Goal: Transaction & Acquisition: Purchase product/service

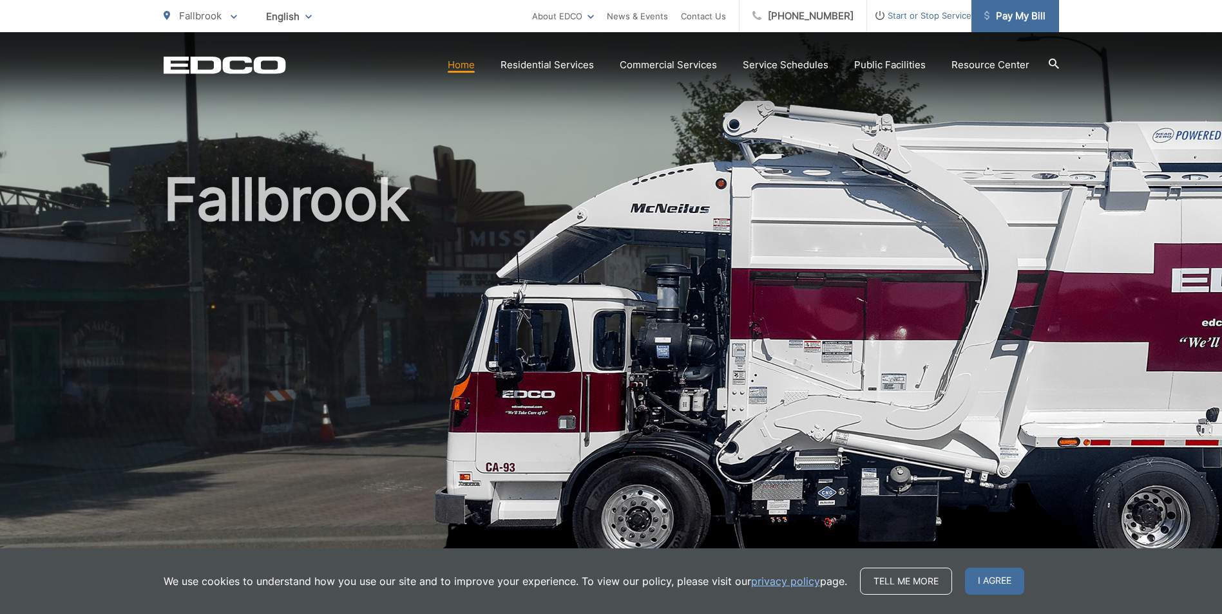
click at [1007, 15] on span "Pay My Bill" at bounding box center [1014, 15] width 61 height 15
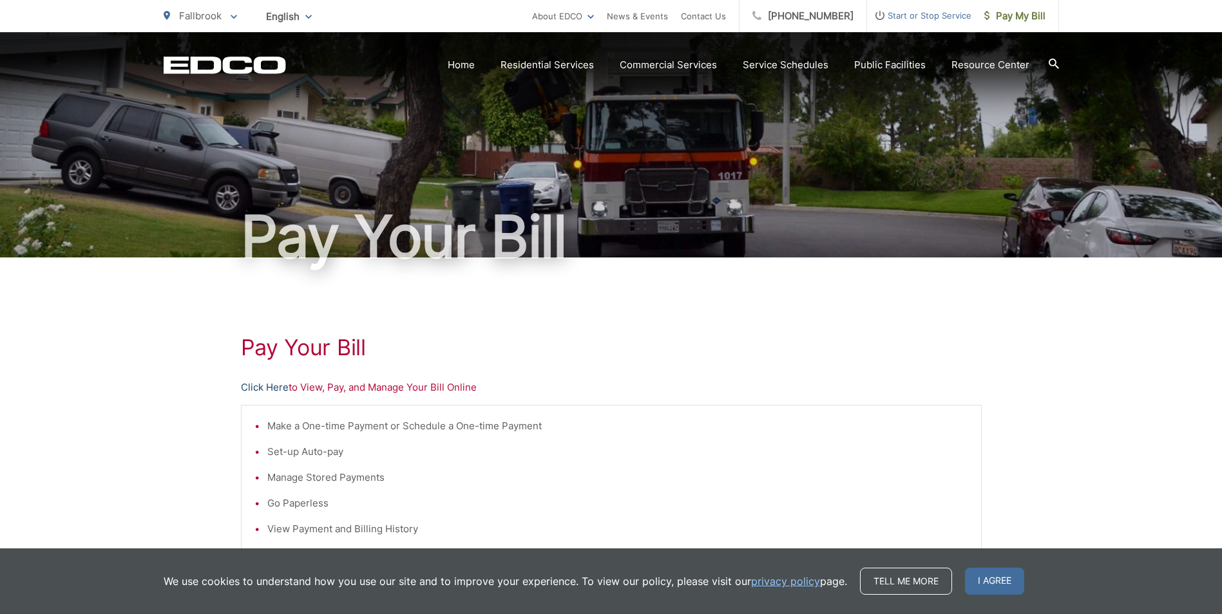
click at [276, 388] on link "Click Here" at bounding box center [265, 387] width 48 height 15
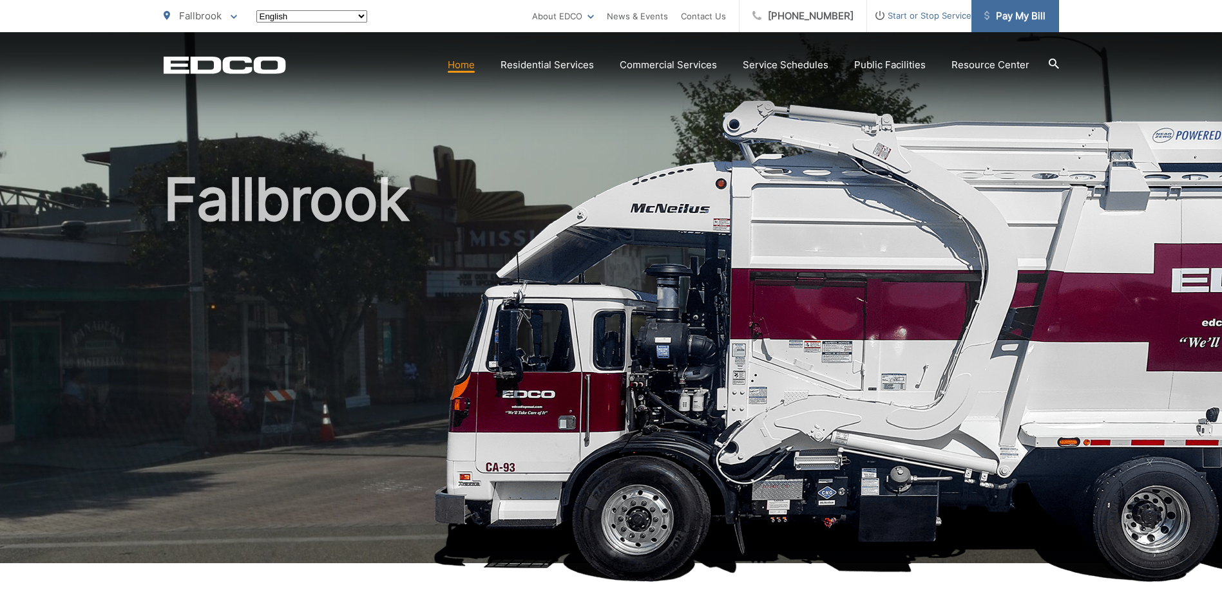
drag, startPoint x: 0, startPoint y: 0, endPoint x: 1014, endPoint y: 10, distance: 1013.6
click at [1014, 10] on span "Pay My Bill" at bounding box center [1014, 15] width 61 height 15
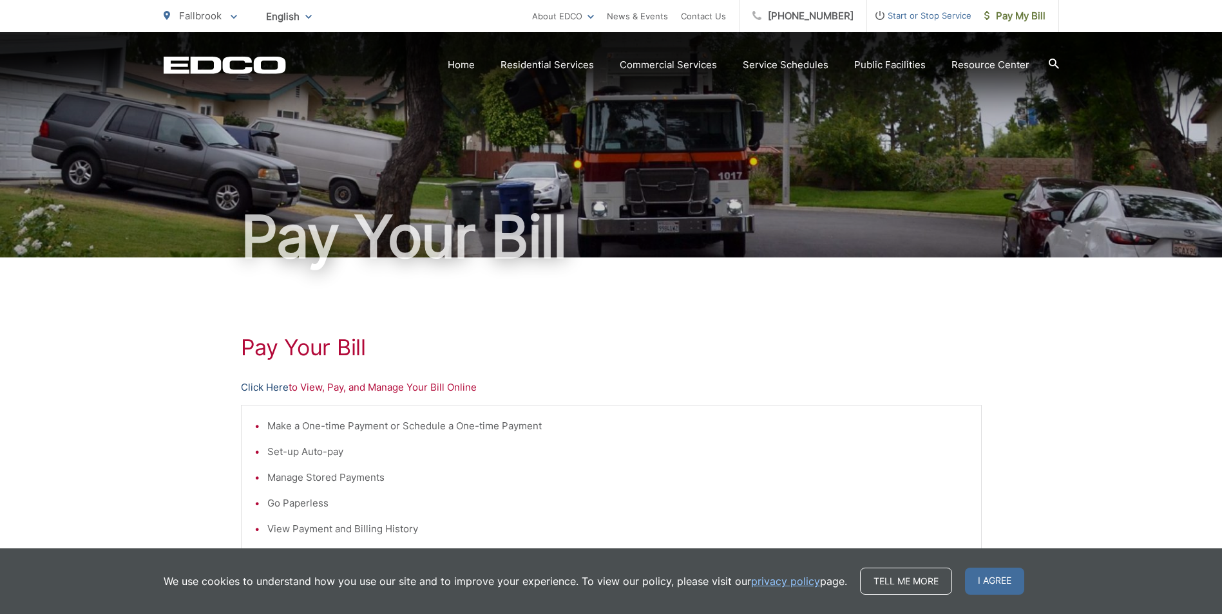
click at [284, 386] on link "Click Here" at bounding box center [265, 387] width 48 height 15
click at [1081, 379] on div "Pay Your Bill Click Here to View, Pay, and Manage Your Bill Online Make a One-t…" at bounding box center [611, 547] width 1222 height 578
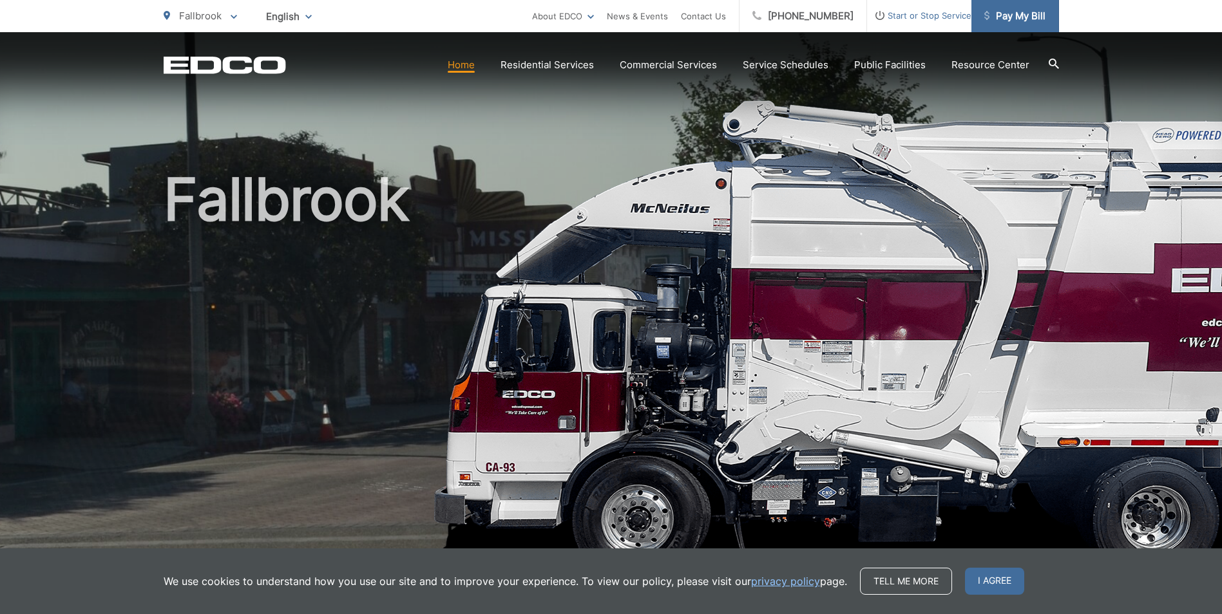
click at [1011, 12] on span "Pay My Bill" at bounding box center [1014, 15] width 61 height 15
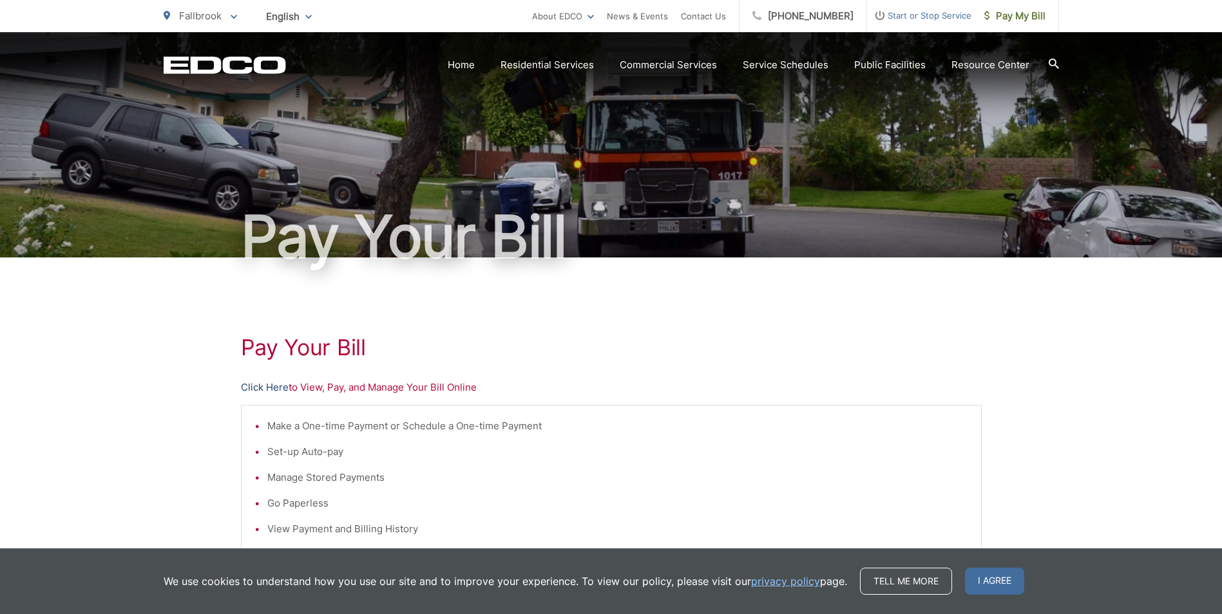
click at [270, 388] on link "Click Here" at bounding box center [265, 387] width 48 height 15
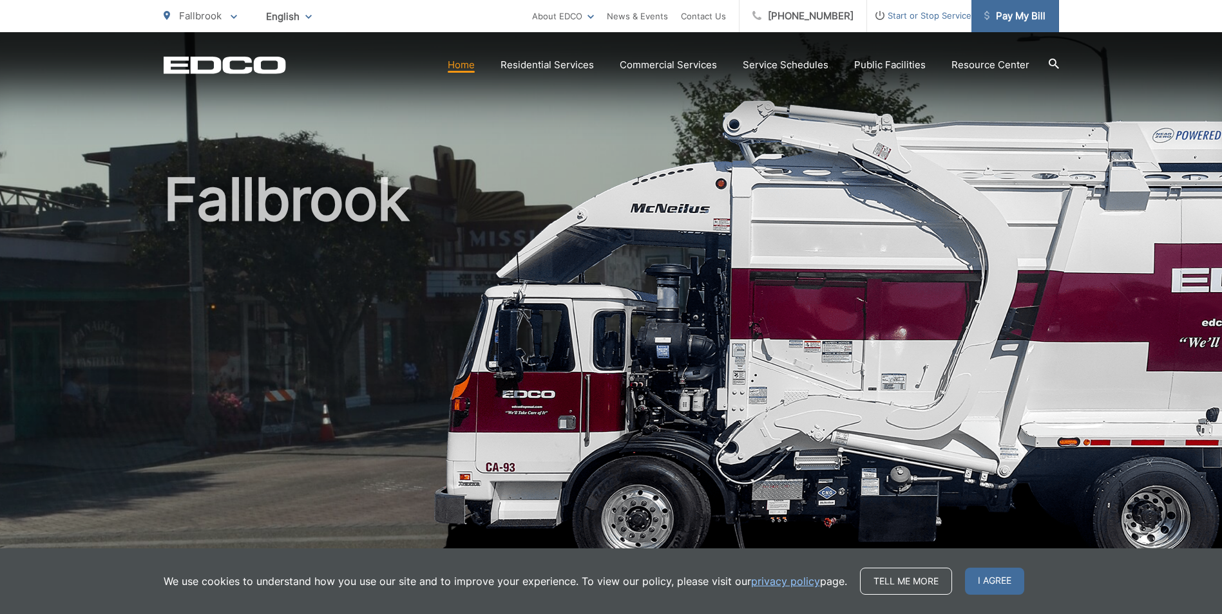
click at [1020, 21] on span "Pay My Bill" at bounding box center [1014, 15] width 61 height 15
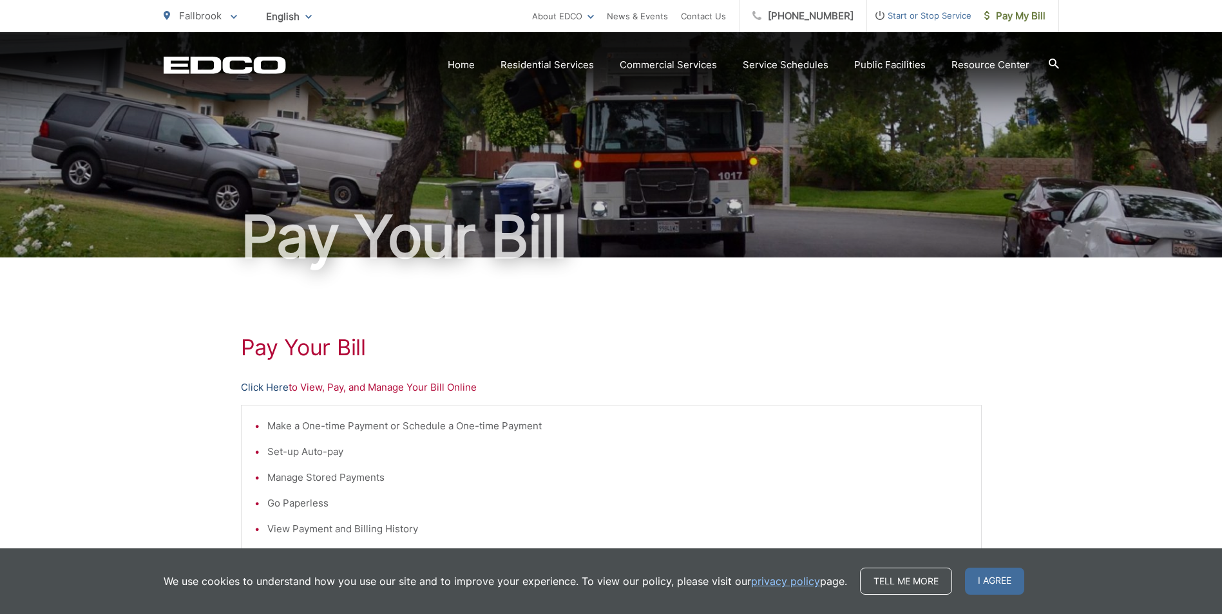
click at [272, 386] on link "Click Here" at bounding box center [265, 387] width 48 height 15
